Goal: Register for event/course

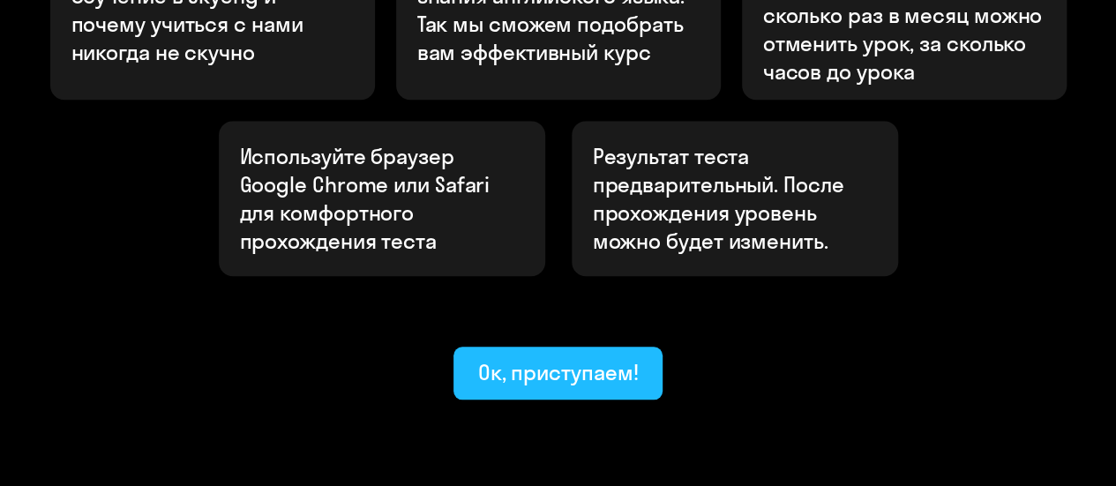
scroll to position [787, 0]
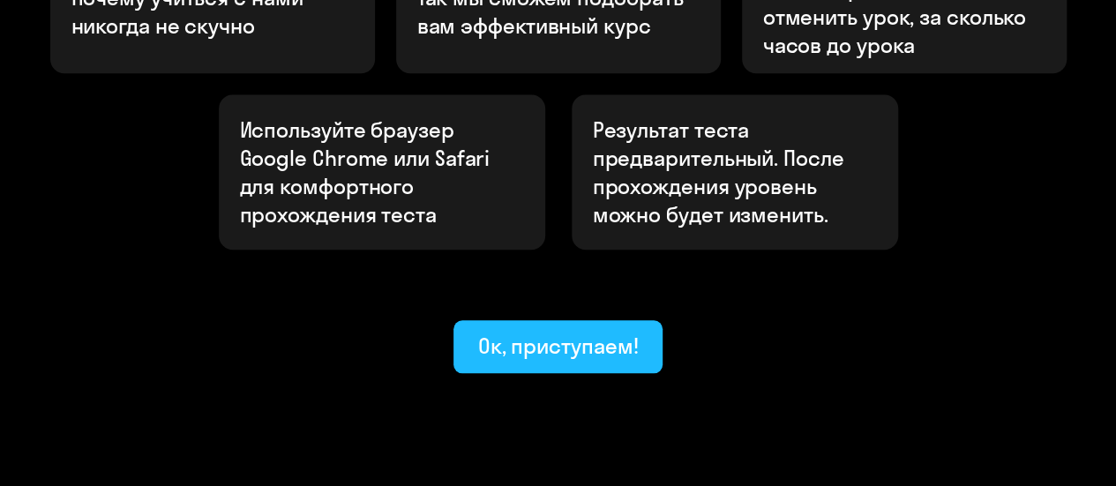
click at [595, 332] on div "Ок, приступаем!" at bounding box center [558, 346] width 161 height 28
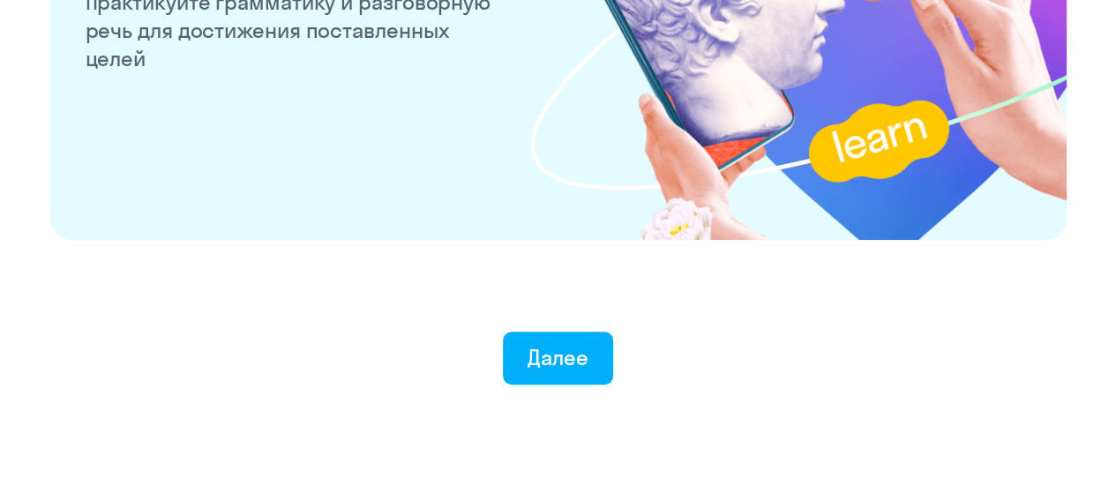
scroll to position [3604, 0]
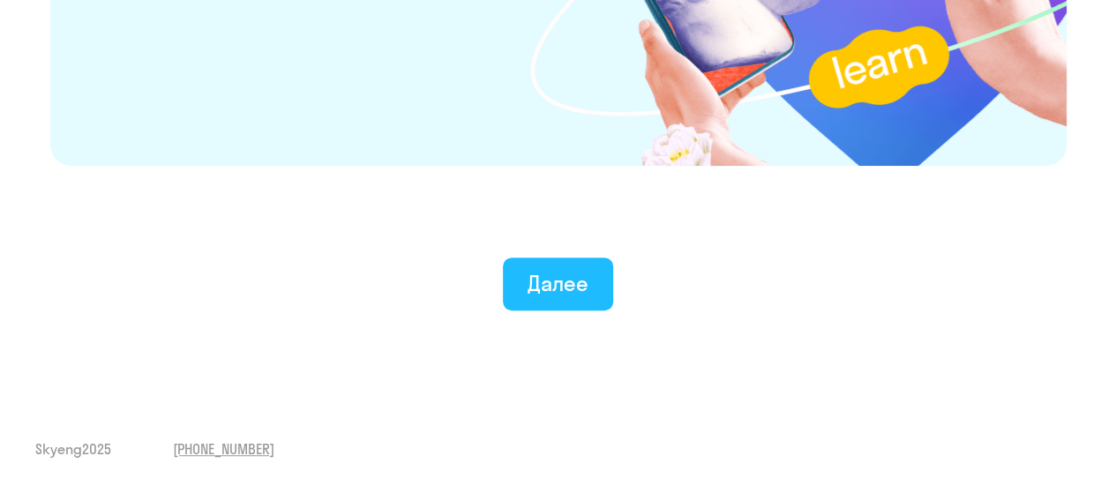
click at [553, 306] on button "Далее" at bounding box center [558, 284] width 110 height 53
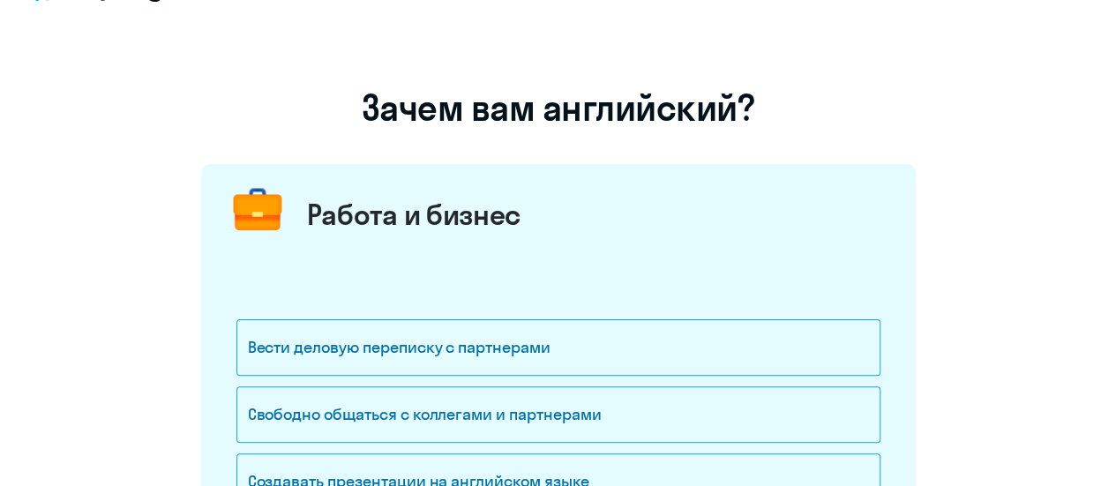
scroll to position [176, 0]
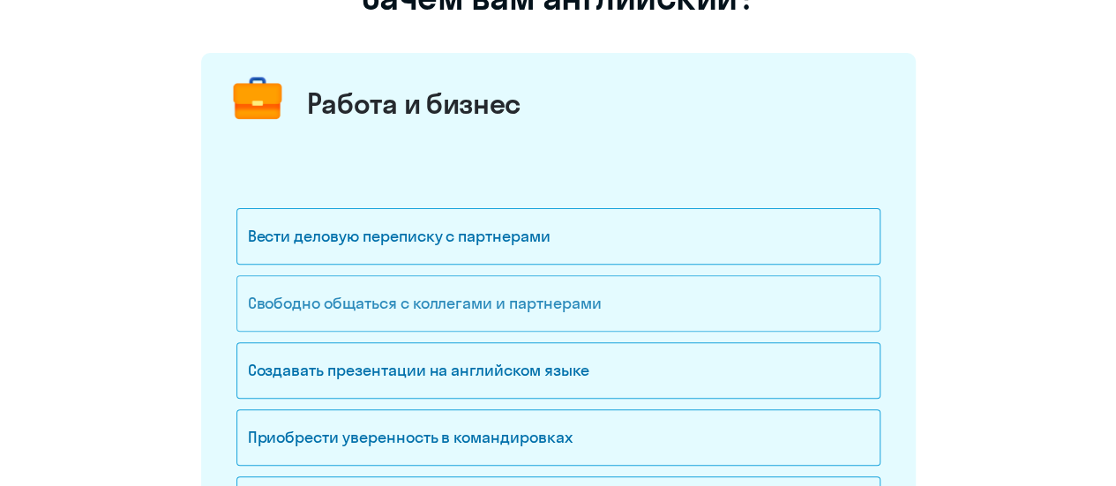
click at [434, 297] on div "Свободно общаться с коллегами и партнерами" at bounding box center [558, 303] width 644 height 56
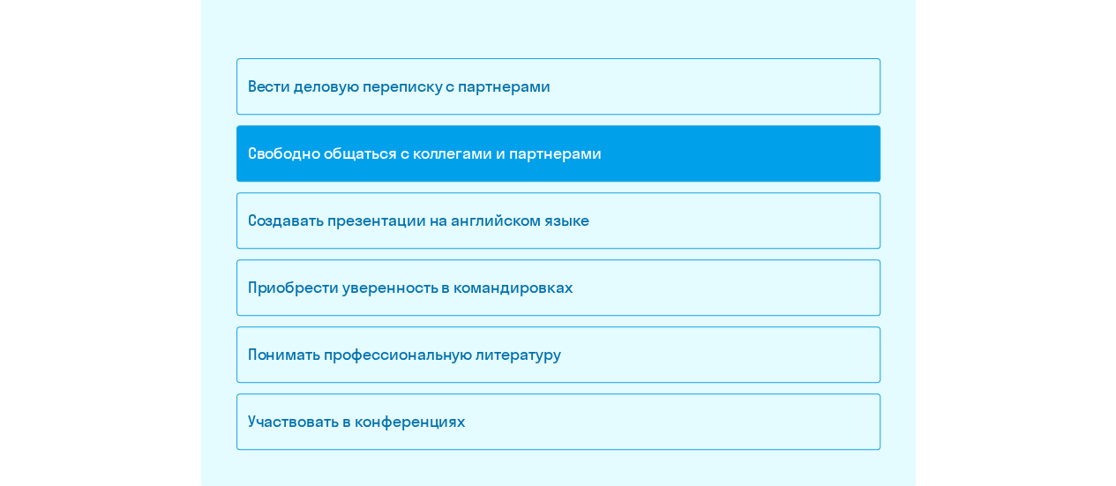
scroll to position [353, 0]
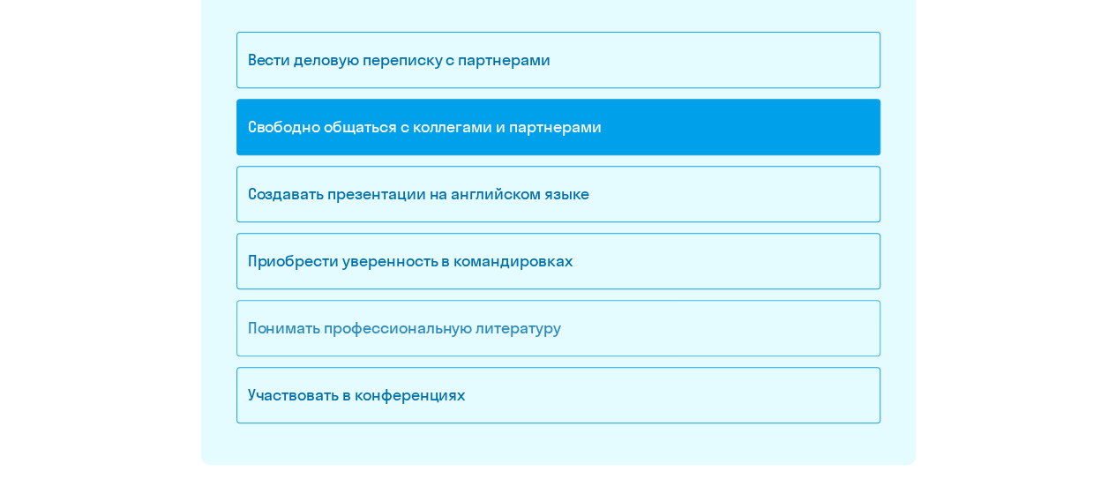
click at [451, 319] on div "Понимать профессиональную литературу" at bounding box center [558, 328] width 644 height 56
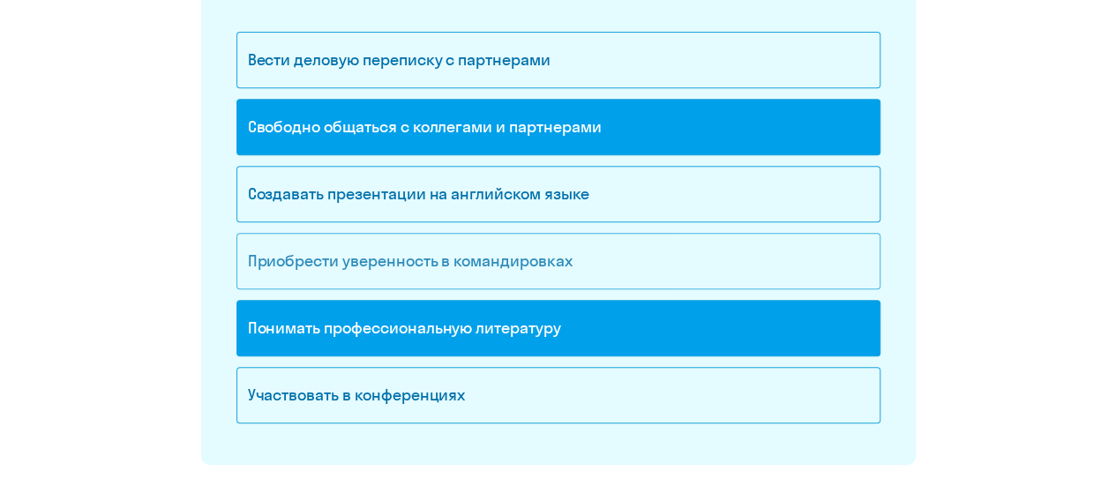
click at [455, 264] on div "Приобрести уверенность в командировках" at bounding box center [558, 261] width 644 height 56
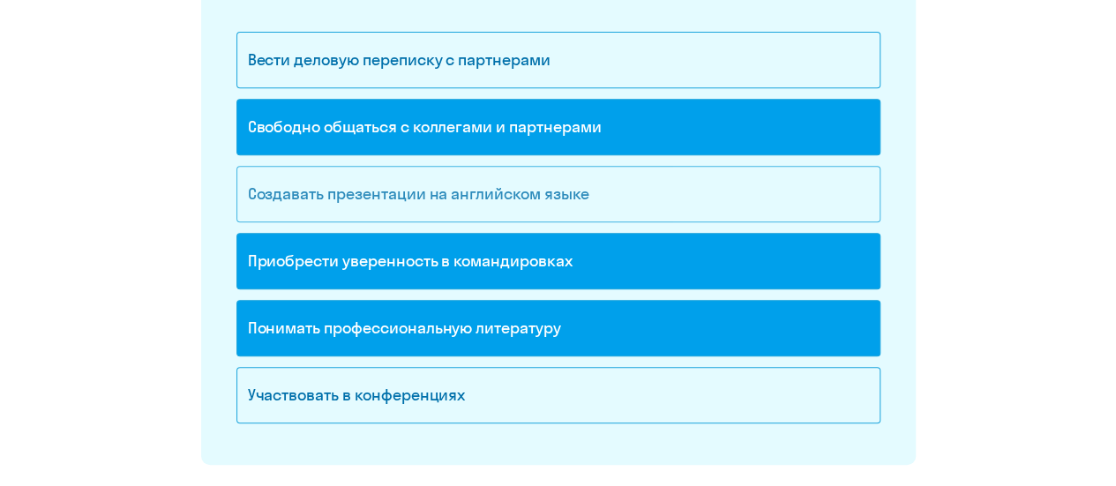
click at [496, 189] on div "Создавать презентации на английском языке" at bounding box center [558, 194] width 644 height 56
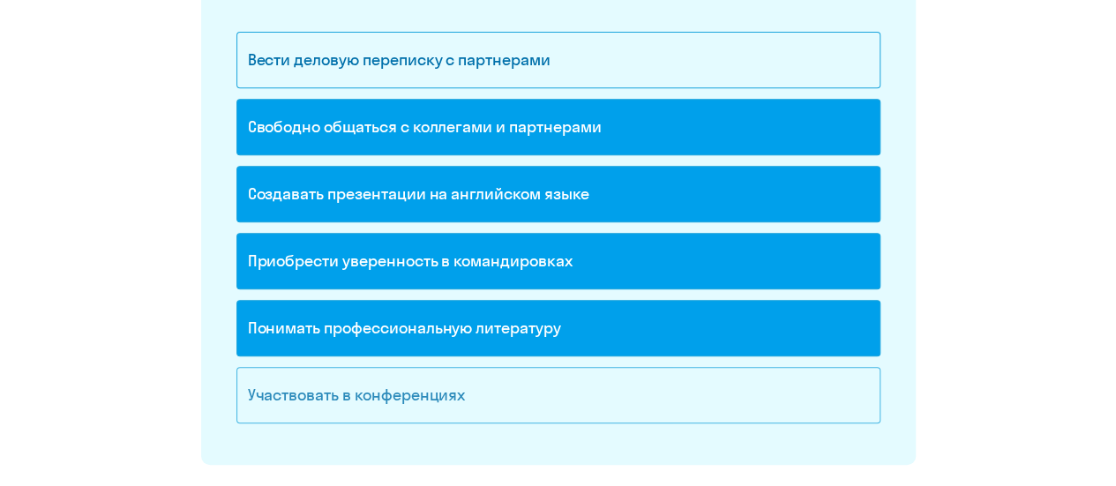
click at [454, 389] on div "Участвовать в конференциях" at bounding box center [558, 395] width 644 height 56
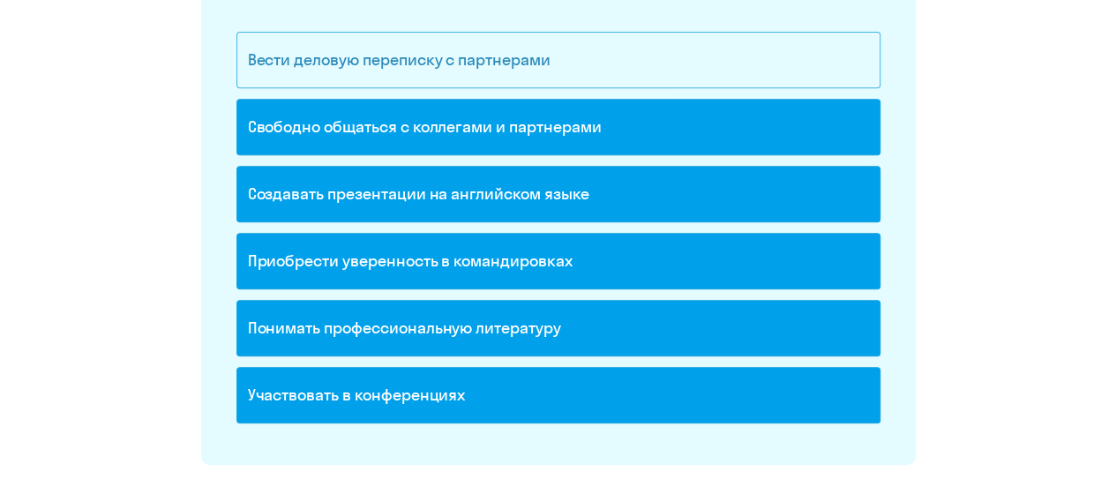
click at [542, 68] on div "Вести деловую переписку с партнерами" at bounding box center [558, 60] width 644 height 56
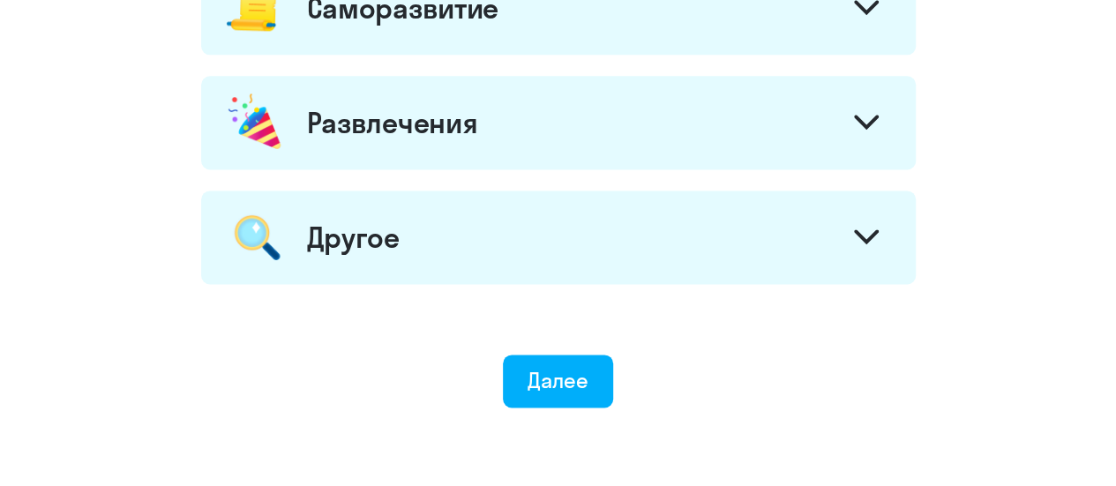
scroll to position [1193, 0]
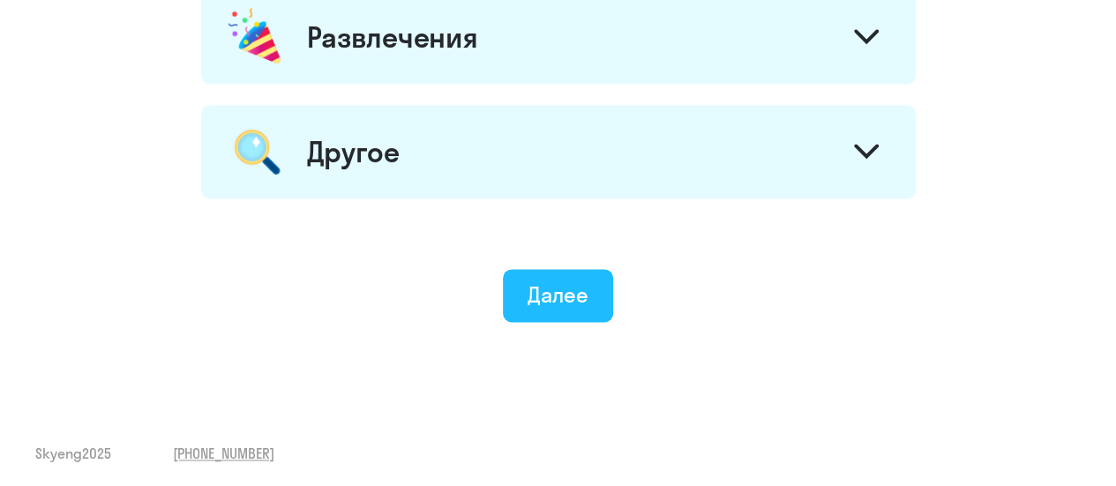
click at [571, 290] on div "Далее" at bounding box center [558, 295] width 61 height 28
